Goal: Task Accomplishment & Management: Use online tool/utility

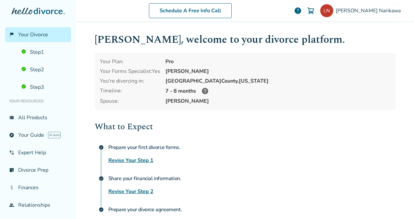
click at [29, 33] on span "Your Divorce" at bounding box center [33, 34] width 30 height 7
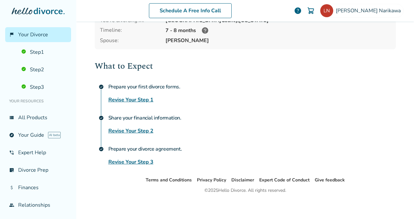
scroll to position [62, 0]
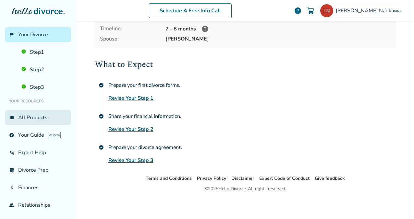
click at [34, 119] on link "view_list All Products" at bounding box center [38, 117] width 66 height 15
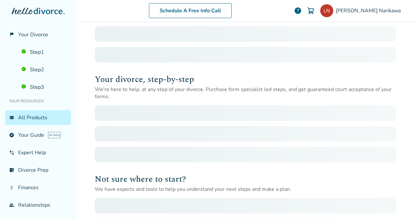
scroll to position [32, 0]
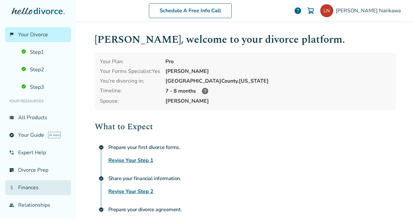
scroll to position [34, 0]
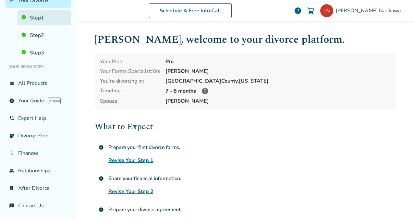
click at [48, 18] on link "Step 1" at bounding box center [44, 17] width 53 height 15
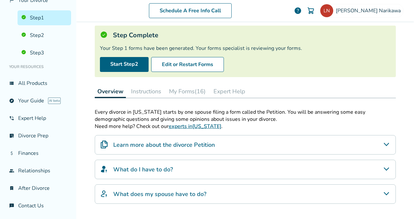
scroll to position [39, 0]
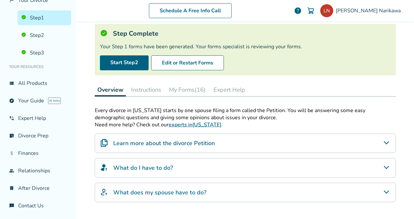
click at [180, 93] on button "My Forms (16)" at bounding box center [187, 89] width 42 height 13
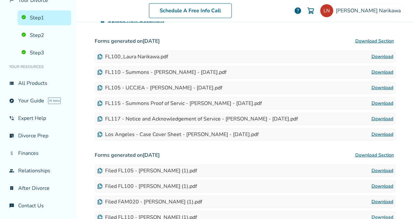
scroll to position [170, 0]
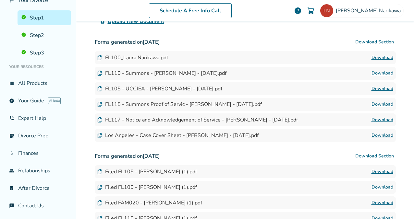
click at [112, 56] on div "FL100_Laura Narikawa.pdf" at bounding box center [132, 57] width 71 height 7
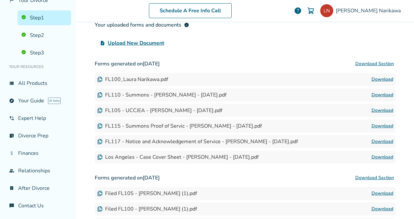
scroll to position [147, 0]
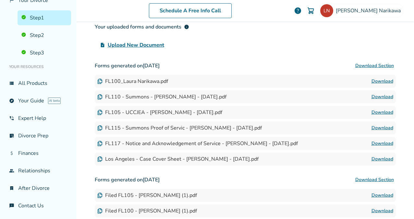
click at [376, 67] on button "Download Section" at bounding box center [374, 65] width 42 height 13
click at [243, 43] on div "upload_file Upload New Document" at bounding box center [245, 45] width 301 height 13
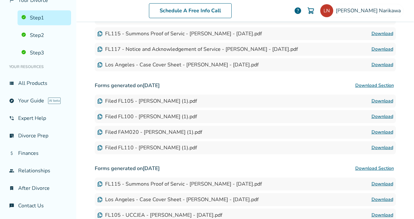
scroll to position [237, 0]
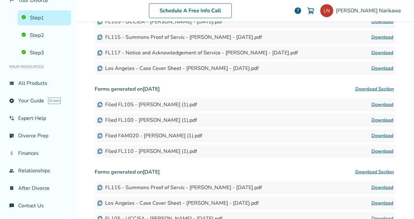
click at [365, 90] on button "Download Section" at bounding box center [374, 89] width 42 height 13
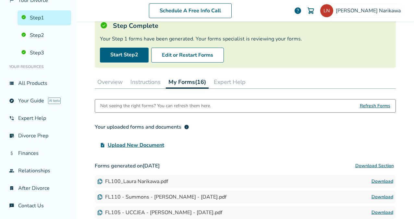
scroll to position [47, 0]
click at [219, 122] on h3 "Your uploaded forms and documents info" at bounding box center [245, 126] width 301 height 13
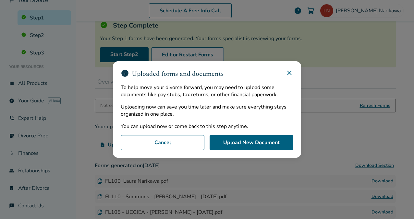
click at [291, 71] on icon at bounding box center [289, 73] width 8 height 8
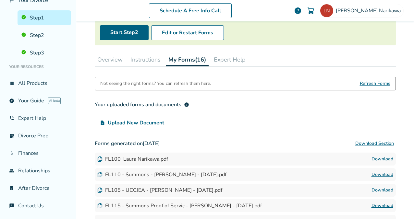
scroll to position [67, 0]
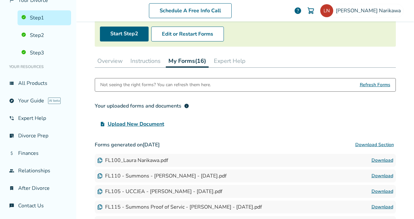
click at [237, 114] on div "Your uploaded forms and documents info upload_file Upload New Document" at bounding box center [245, 115] width 301 height 31
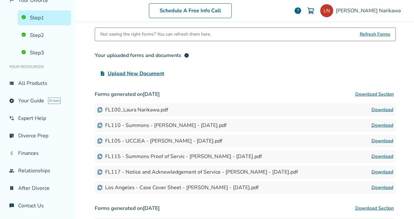
scroll to position [114, 0]
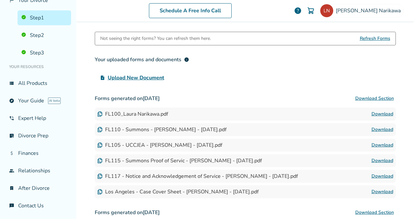
click at [188, 41] on div "Not seeing the right forms? You can refresh them here." at bounding box center [155, 38] width 111 height 13
click at [201, 38] on div "Not seeing the right forms? You can refresh them here." at bounding box center [155, 38] width 111 height 13
click at [376, 39] on span "Refresh Forms" at bounding box center [375, 38] width 30 height 13
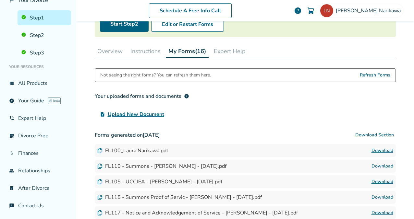
scroll to position [77, 0]
click at [368, 75] on span "Refresh Forms" at bounding box center [375, 75] width 30 height 13
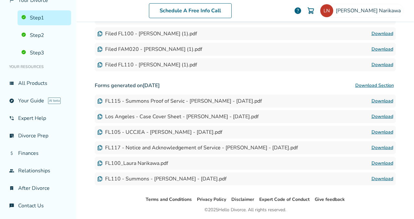
scroll to position [321, 0]
